Goal: Information Seeking & Learning: Learn about a topic

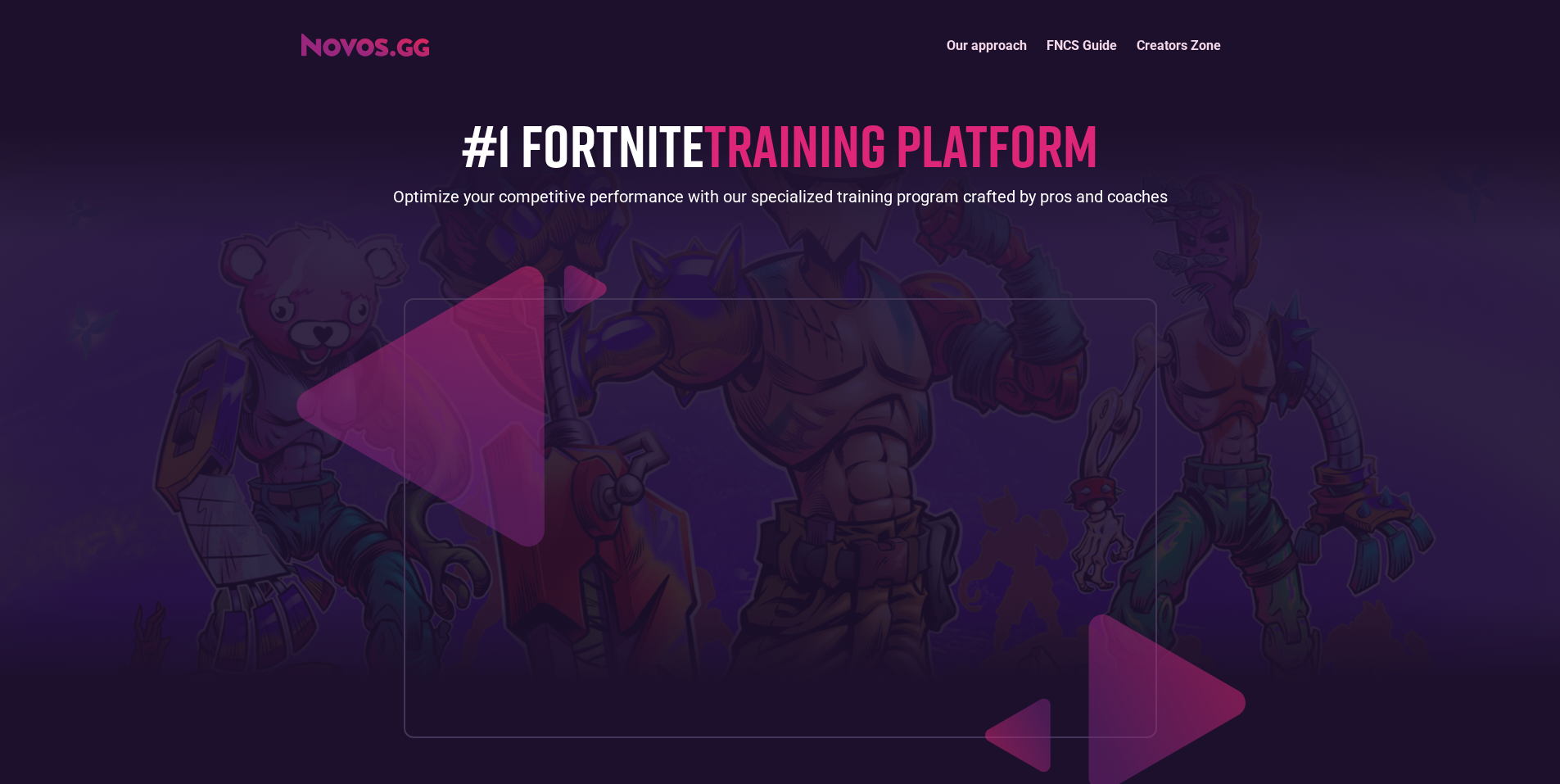
click at [1078, 42] on link "FNCS Guide" at bounding box center [1081, 46] width 90 height 35
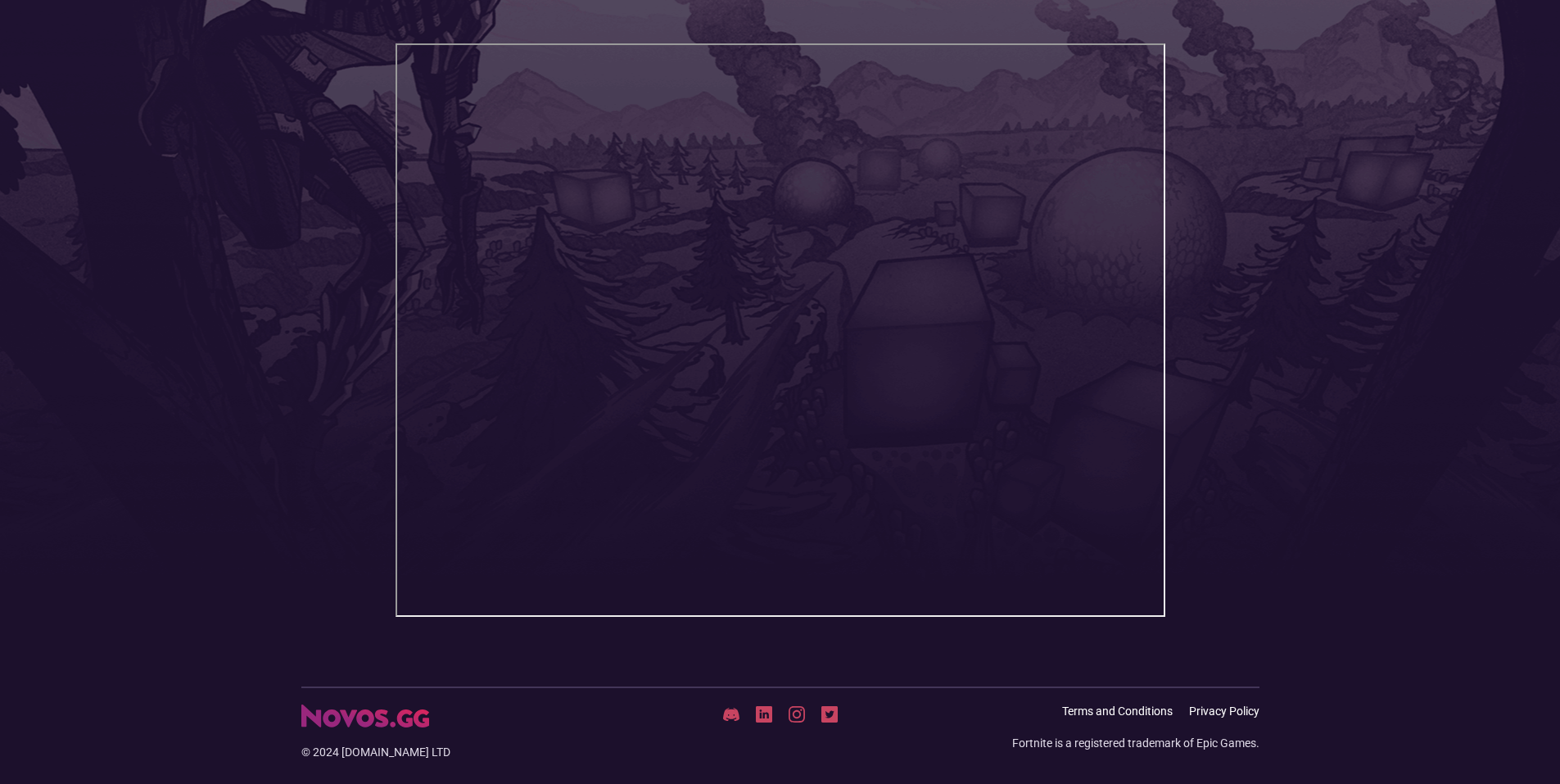
scroll to position [216, 0]
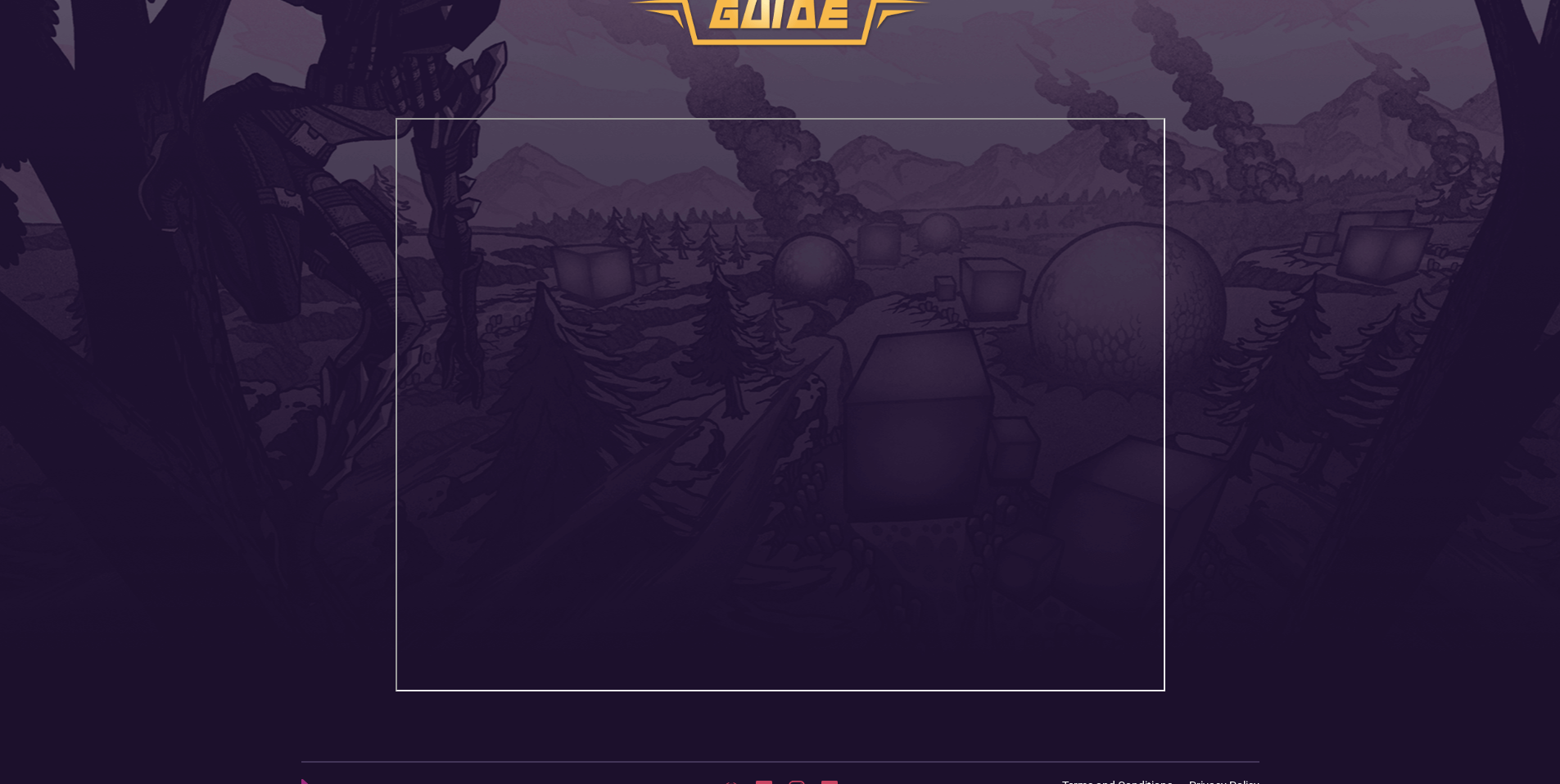
drag, startPoint x: 975, startPoint y: 657, endPoint x: 1374, endPoint y: 254, distance: 567.1
click at [1374, 254] on header "Our approach FNCS Guide Creators Zone" at bounding box center [780, 272] width 1560 height 976
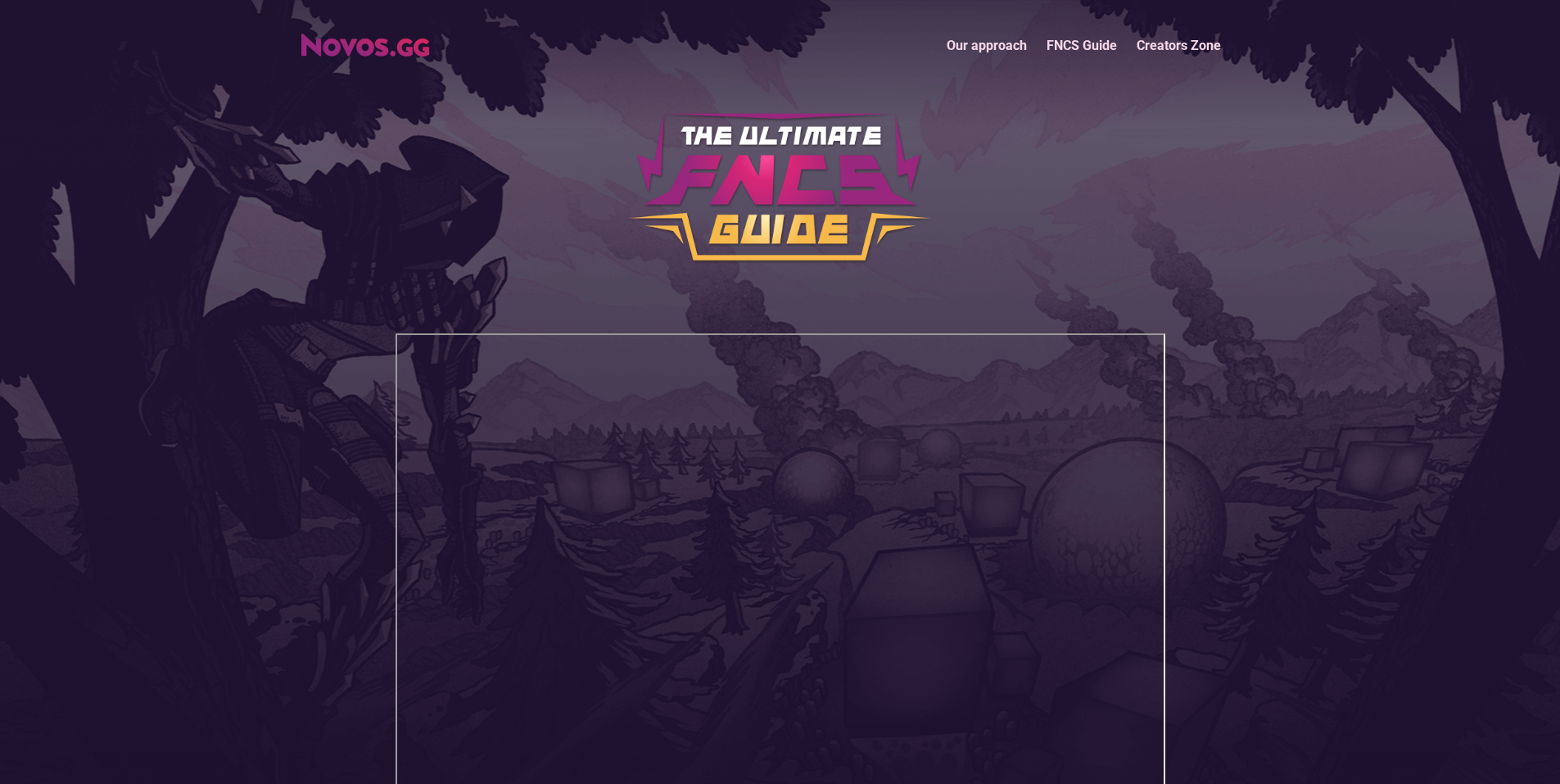
click at [1009, 43] on link "Our approach" at bounding box center [987, 46] width 100 height 35
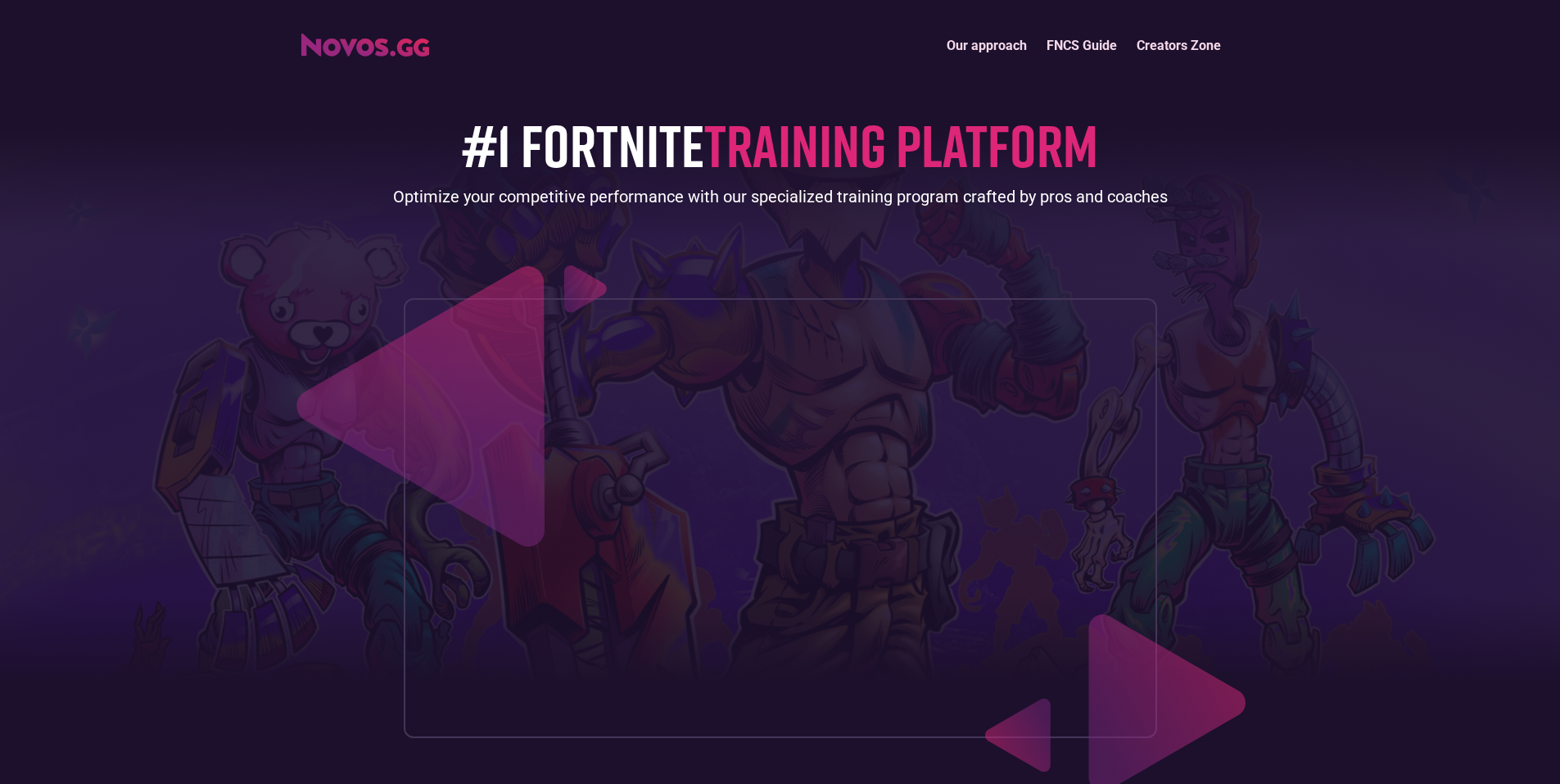
drag, startPoint x: 94, startPoint y: 593, endPoint x: 598, endPoint y: 163, distance: 662.5
click at [1159, 43] on link "Creators Zone" at bounding box center [1178, 46] width 104 height 35
click at [996, 50] on link "Our approach" at bounding box center [987, 46] width 100 height 35
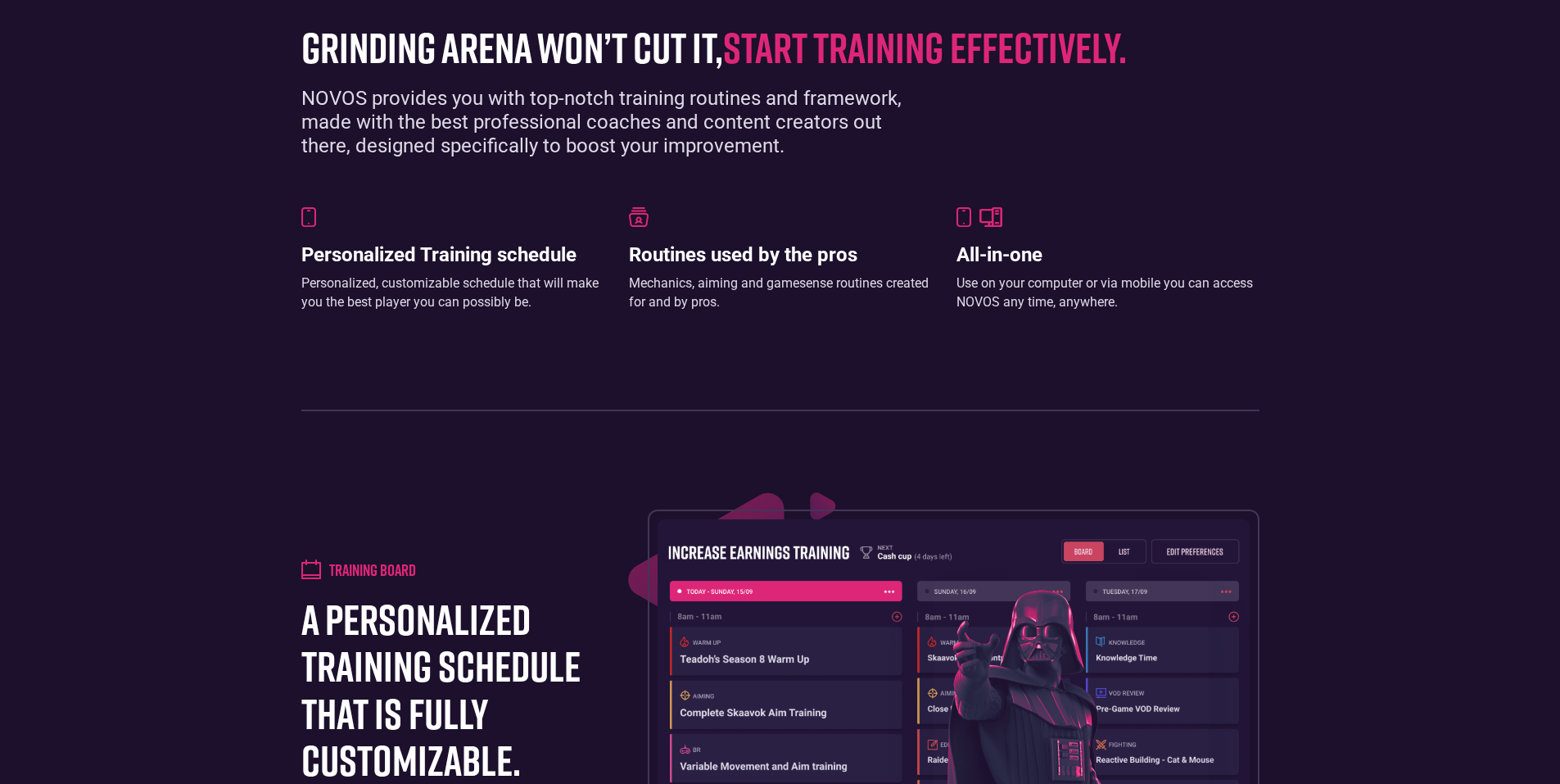
scroll to position [1170, 0]
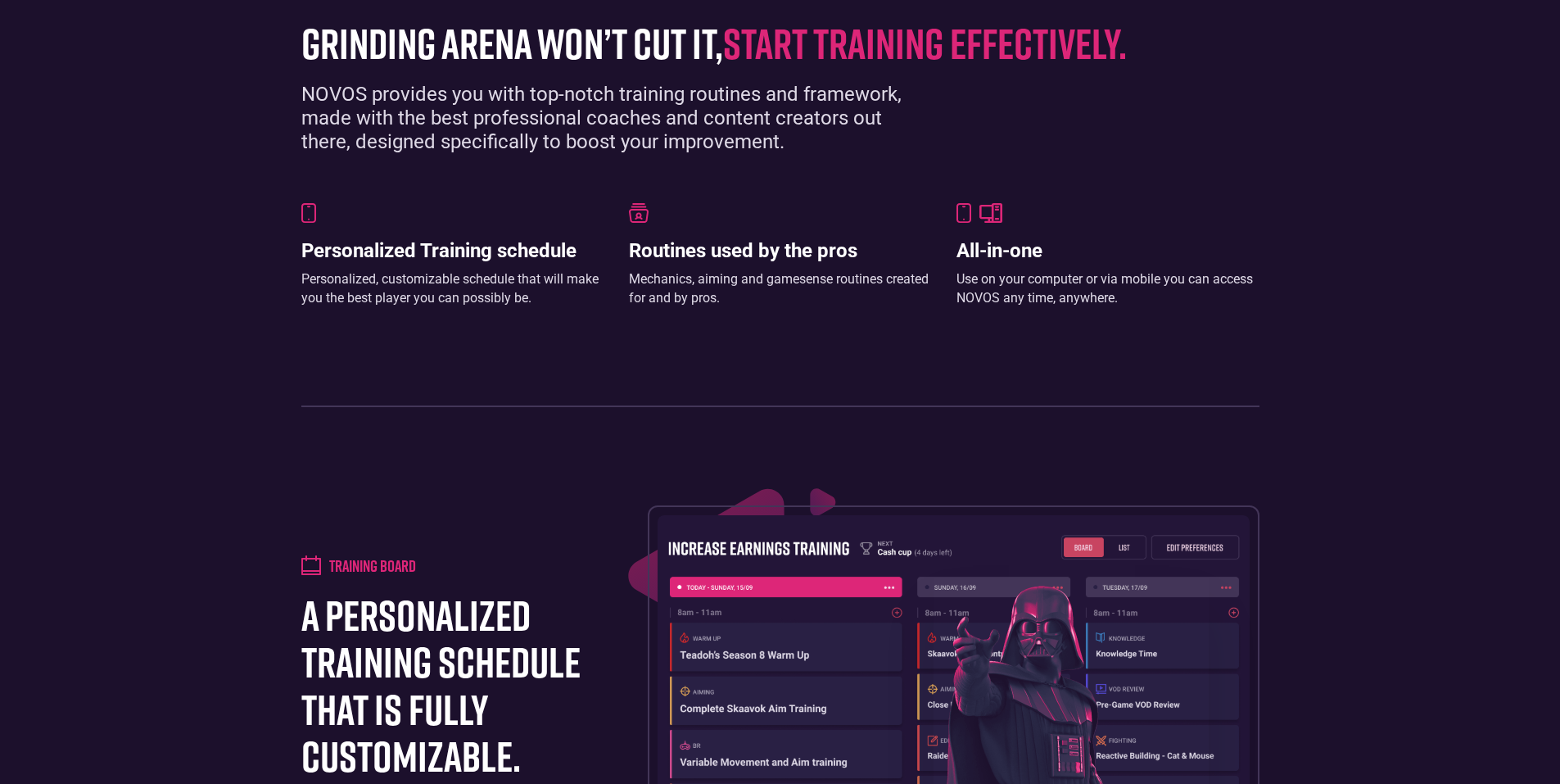
click at [633, 222] on img at bounding box center [639, 213] width 20 height 20
